Goal: Information Seeking & Learning: Understand process/instructions

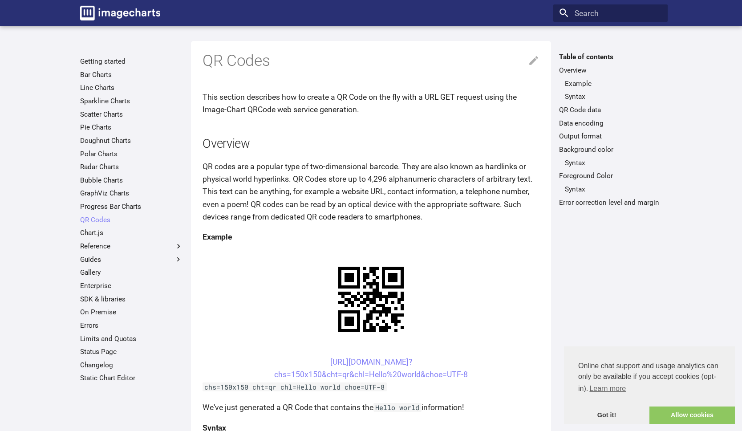
drag, startPoint x: 480, startPoint y: 376, endPoint x: 311, endPoint y: 358, distance: 169.1
click at [311, 358] on center "[URL][DOMAIN_NAME]? chs=150x150&cht=qr&chl=Hello%20world&choe=UTF-8" at bounding box center [370, 368] width 337 height 25
copy link "[URL][DOMAIN_NAME]? chs=150x150&cht=qr&chl=Hello%20world&choe=UTF-8"
click at [459, 202] on p "QR codes are a popular type of two-dimensional barcode. They are also known as …" at bounding box center [370, 191] width 337 height 63
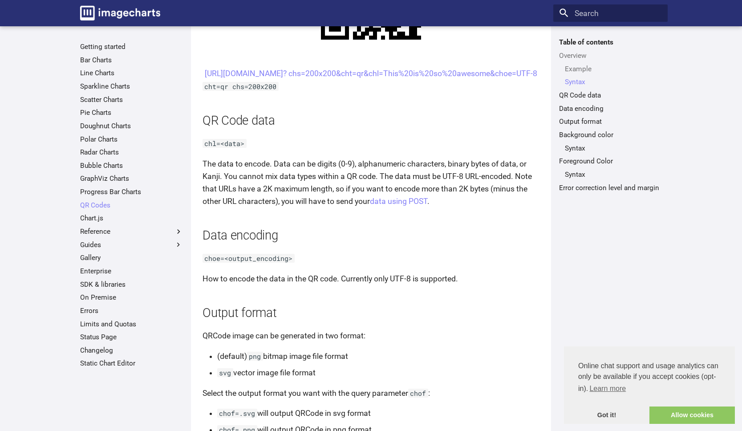
scroll to position [267, 0]
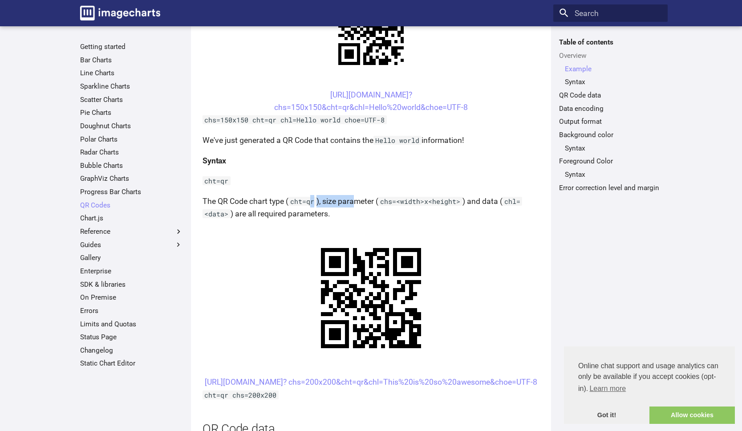
drag, startPoint x: 309, startPoint y: 199, endPoint x: 354, endPoint y: 199, distance: 44.9
click at [354, 199] on p "The QR Code chart type ( cht=qr ), size parameter ( chs=<width>x<height> ) and …" at bounding box center [370, 207] width 337 height 25
click at [405, 205] on code "chs=<width>x<height>" at bounding box center [420, 201] width 84 height 9
drag, startPoint x: 492, startPoint y: 198, endPoint x: 234, endPoint y: 211, distance: 258.4
click at [234, 211] on p "The QR Code chart type ( cht=qr ), size parameter ( chs=<width>x<height> ) and …" at bounding box center [370, 207] width 337 height 25
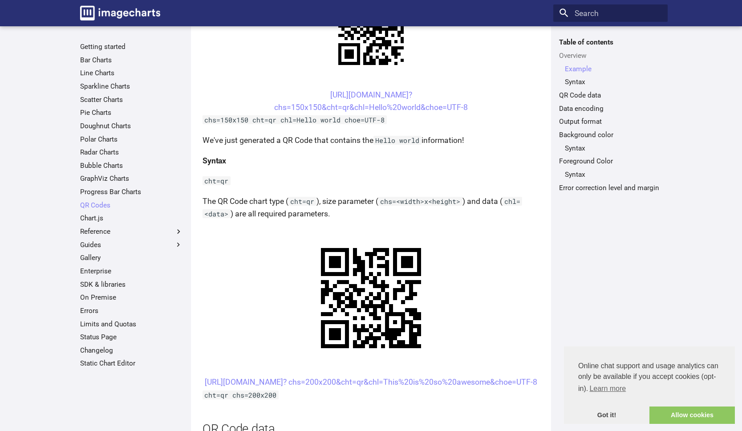
click at [283, 213] on p "The QR Code chart type ( cht=qr ), size parameter ( chs=<width>x<height> ) and …" at bounding box center [370, 207] width 337 height 25
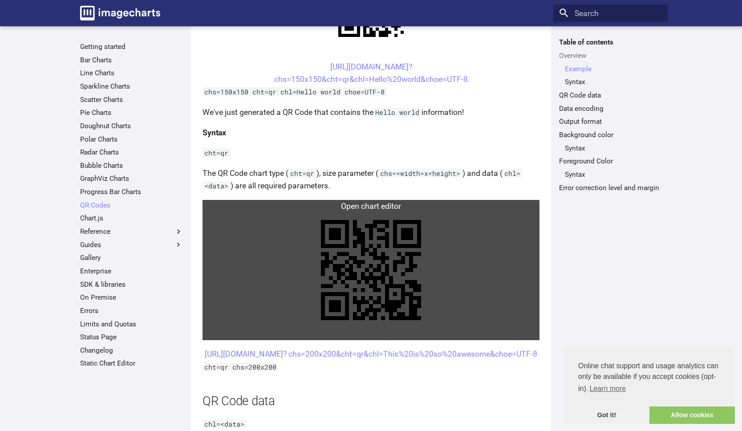
scroll to position [271, 0]
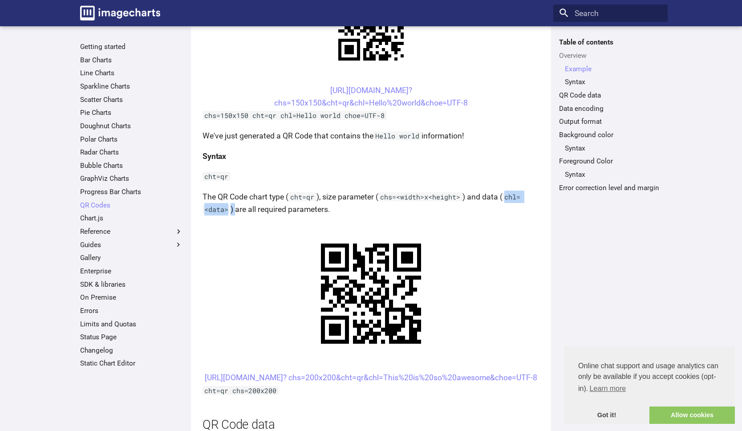
drag, startPoint x: 502, startPoint y: 200, endPoint x: 234, endPoint y: 210, distance: 268.1
click at [234, 210] on p "The QR Code chart type ( cht=qr ), size parameter ( chs=<width>x<height> ) and …" at bounding box center [370, 202] width 337 height 25
copy p "chl=<data> )"
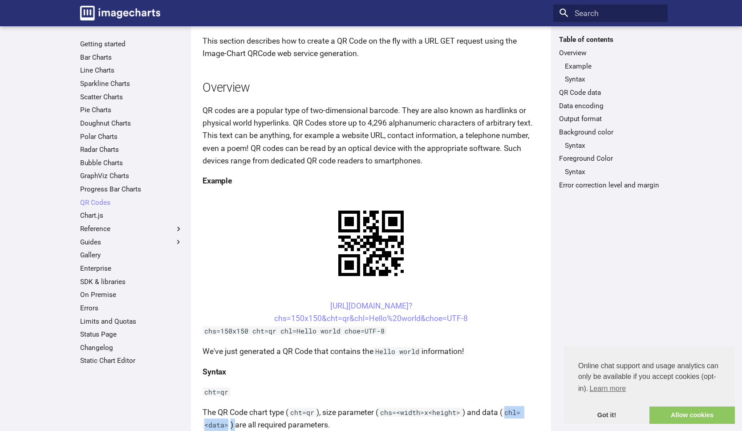
scroll to position [0, 0]
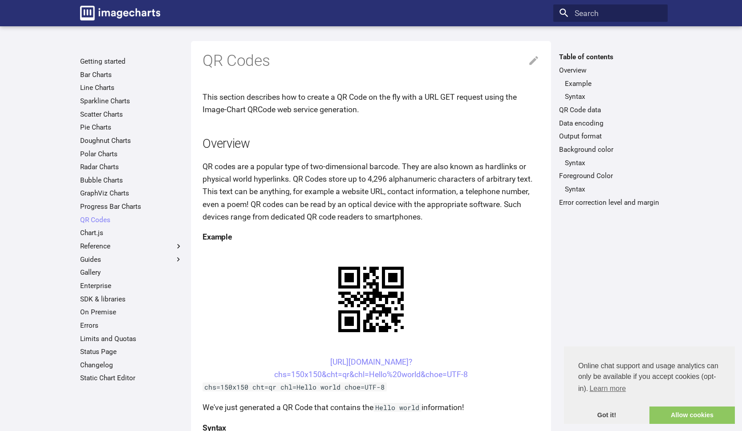
click at [344, 198] on p "QR codes are a popular type of two-dimensional barcode. They are also known as …" at bounding box center [370, 191] width 337 height 63
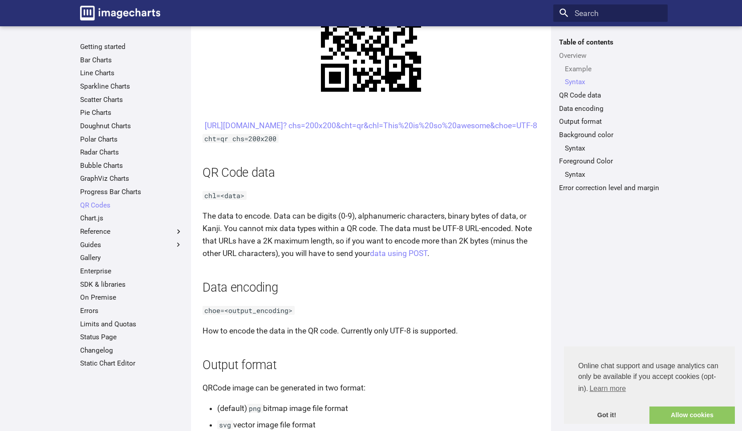
scroll to position [533, 0]
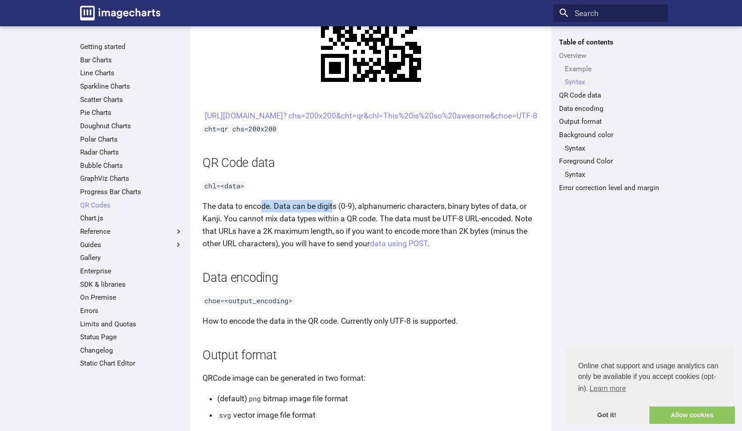
drag, startPoint x: 260, startPoint y: 217, endPoint x: 331, endPoint y: 217, distance: 70.3
click at [331, 217] on p "The data to encode. Data can be digits (0-9), alphanumeric characters, binary b…" at bounding box center [370, 225] width 337 height 50
click at [322, 228] on p "The data to encode. Data can be digits (0-9), alphanumeric characters, binary b…" at bounding box center [370, 225] width 337 height 50
drag, startPoint x: 214, startPoint y: 201, endPoint x: 258, endPoint y: 198, distance: 43.7
click at [258, 192] on p "chl=<data>" at bounding box center [370, 185] width 337 height 12
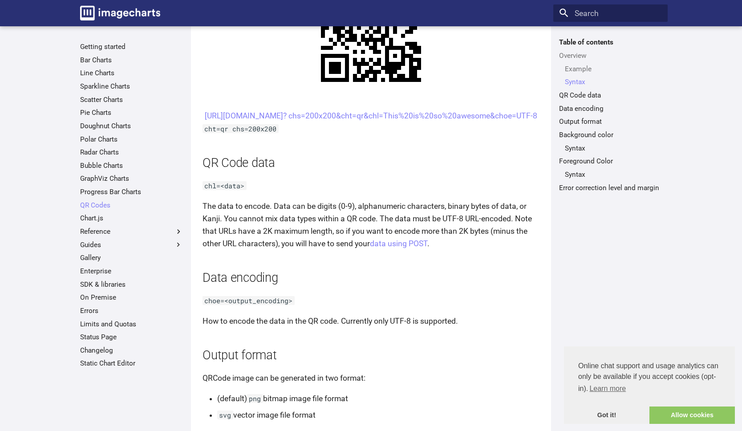
click at [299, 222] on p "The data to encode. Data can be digits (0-9), alphanumeric characters, binary b…" at bounding box center [370, 225] width 337 height 50
drag, startPoint x: 304, startPoint y: 218, endPoint x: 368, endPoint y: 220, distance: 64.1
click at [368, 220] on p "The data to encode. Data can be digits (0-9), alphanumeric characters, binary b…" at bounding box center [370, 225] width 337 height 50
drag, startPoint x: 388, startPoint y: 219, endPoint x: 465, endPoint y: 220, distance: 77.9
click at [465, 220] on p "The data to encode. Data can be digits (0-9), alphanumeric characters, binary b…" at bounding box center [370, 225] width 337 height 50
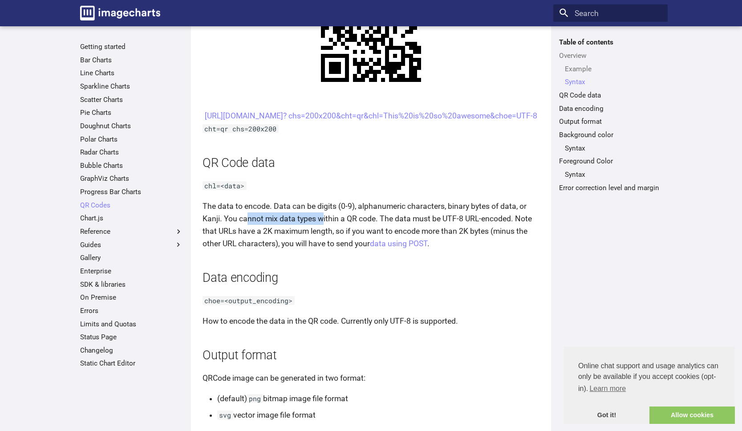
drag, startPoint x: 248, startPoint y: 234, endPoint x: 324, endPoint y: 234, distance: 76.1
click at [324, 234] on p "The data to encode. Data can be digits (0-9), alphanumeric characters, binary b…" at bounding box center [370, 225] width 337 height 50
click at [372, 238] on p "The data to encode. Data can be digits (0-9), alphanumeric characters, binary b…" at bounding box center [370, 225] width 337 height 50
drag, startPoint x: 331, startPoint y: 235, endPoint x: 358, endPoint y: 233, distance: 27.2
click at [358, 233] on p "The data to encode. Data can be digits (0-9), alphanumeric characters, binary b…" at bounding box center [370, 225] width 337 height 50
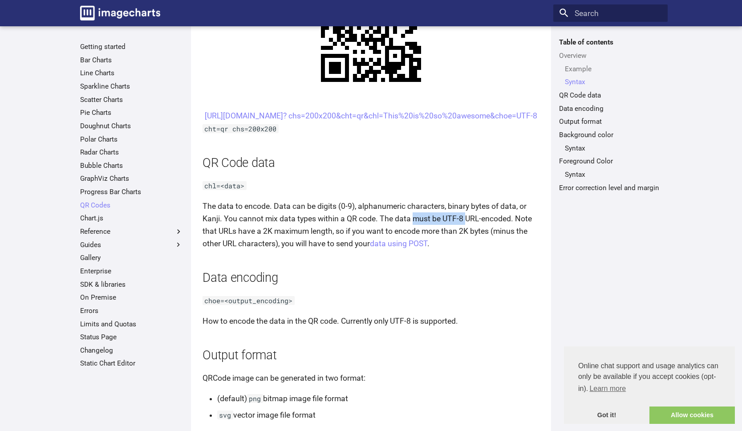
drag, startPoint x: 414, startPoint y: 231, endPoint x: 466, endPoint y: 232, distance: 52.5
click at [466, 232] on p "The data to encode. Data can be digits (0-9), alphanumeric characters, binary b…" at bounding box center [370, 225] width 337 height 50
click at [252, 242] on p "The data to encode. Data can be digits (0-9), alphanumeric characters, binary b…" at bounding box center [370, 225] width 337 height 50
drag, startPoint x: 256, startPoint y: 241, endPoint x: 336, endPoint y: 243, distance: 80.1
click at [334, 243] on p "The data to encode. Data can be digits (0-9), alphanumeric characters, binary b…" at bounding box center [370, 225] width 337 height 50
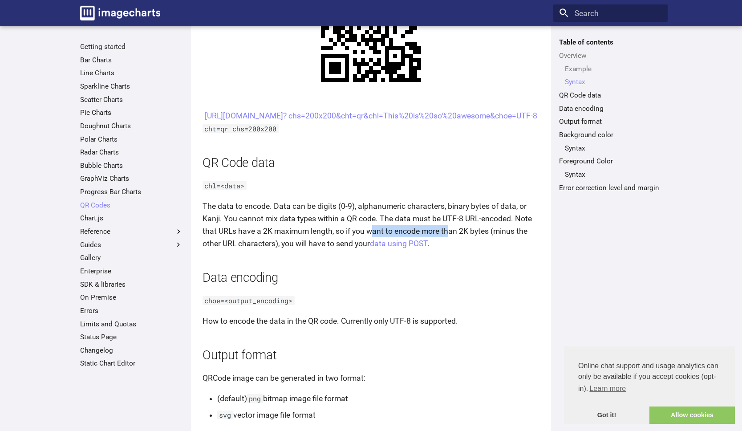
drag, startPoint x: 374, startPoint y: 244, endPoint x: 449, endPoint y: 248, distance: 74.8
click at [449, 248] on p "The data to encode. Data can be digits (0-9), alphanumeric characters, binary b…" at bounding box center [370, 225] width 337 height 50
click at [309, 250] on p "The data to encode. Data can be digits (0-9), alphanumeric characters, binary b…" at bounding box center [370, 225] width 337 height 50
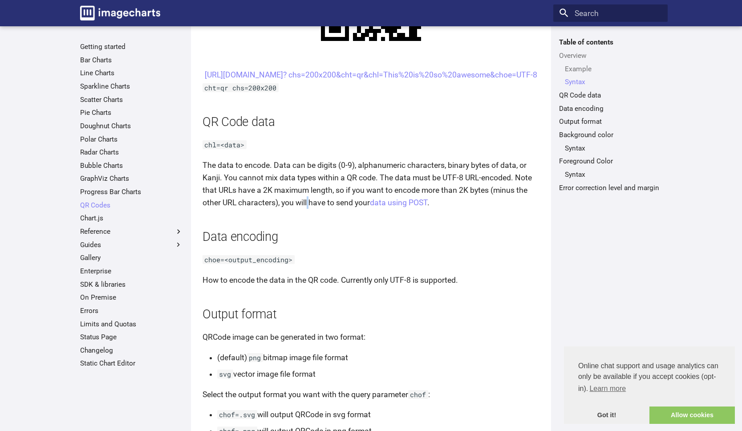
scroll to position [517, 0]
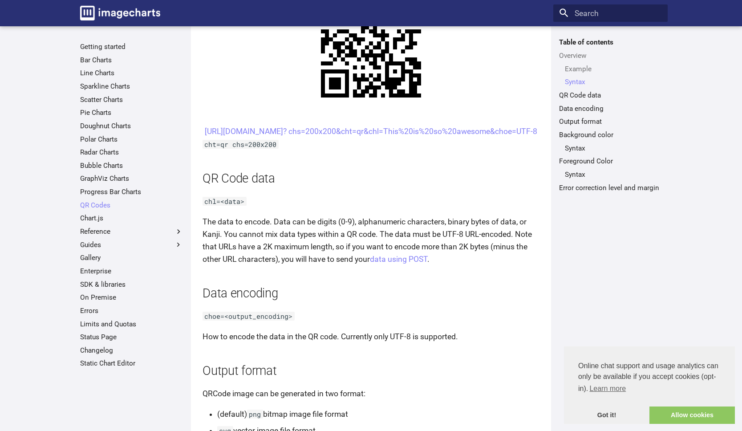
click at [347, 240] on p "The data to encode. Data can be digits (0-9), alphanumeric characters, binary b…" at bounding box center [370, 240] width 337 height 50
